Goal: Task Accomplishment & Management: Manage account settings

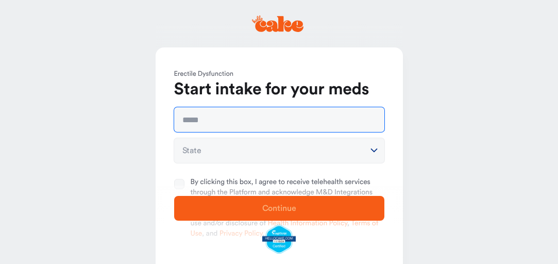
click at [214, 125] on input "text" at bounding box center [279, 119] width 210 height 25
type input "**********"
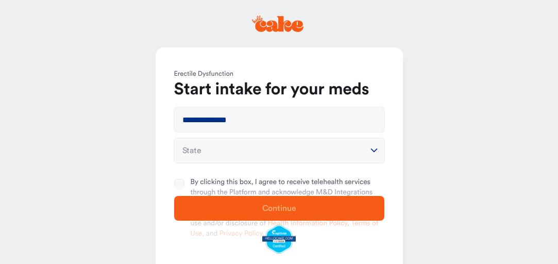
click at [199, 149] on html "**********" at bounding box center [279, 176] width 558 height 353
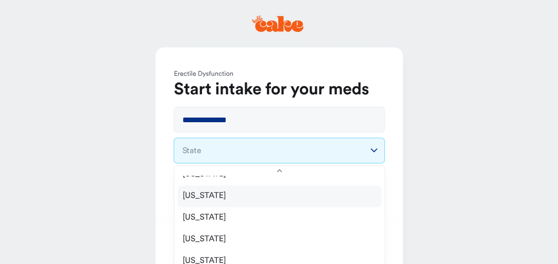
scroll to position [343, 0]
select select "**"
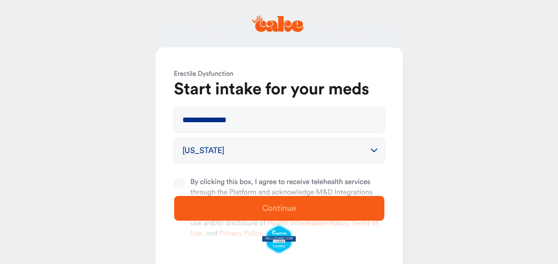
click at [174, 184] on button "By clicking this box, I agree to receive telehealth services through the Platfo…" at bounding box center [179, 184] width 10 height 10
click at [179, 183] on button "By clicking this box, I agree to receive telehealth services through the Platfo…" at bounding box center [179, 184] width 10 height 10
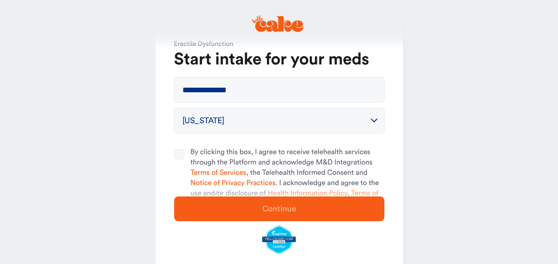
scroll to position [55, 0]
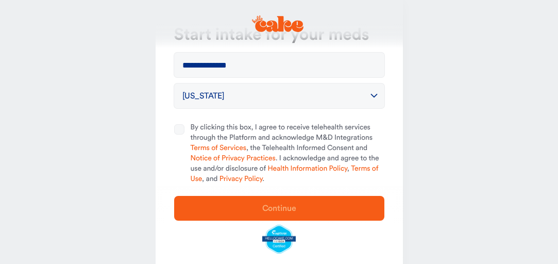
click at [177, 128] on button "By clicking this box, I agree to receive telehealth services through the Platfo…" at bounding box center [179, 129] width 10 height 10
click at [283, 207] on span "Continue" at bounding box center [279, 208] width 34 height 8
click at [176, 129] on button "By clicking this box, I agree to receive telehealth services through the Platfo…" at bounding box center [179, 129] width 10 height 10
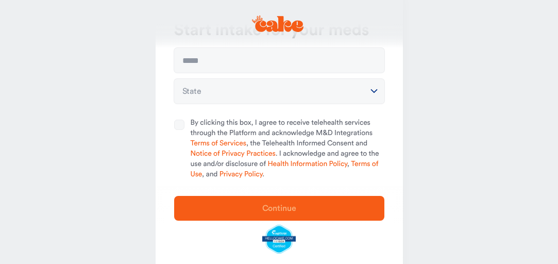
scroll to position [35, 0]
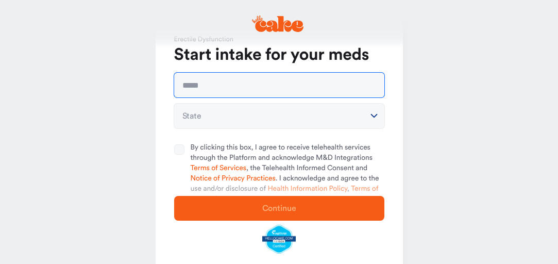
click at [205, 83] on input "text" at bounding box center [279, 85] width 210 height 25
type input "**********"
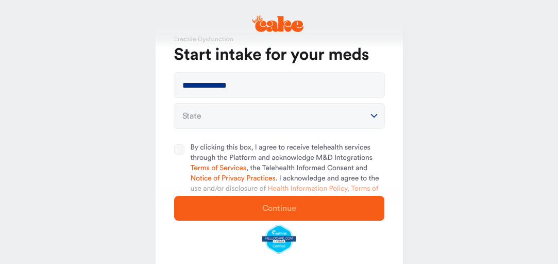
click at [206, 116] on html "**********" at bounding box center [279, 141] width 558 height 353
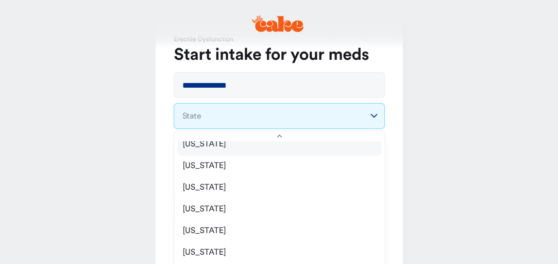
scroll to position [294, 0]
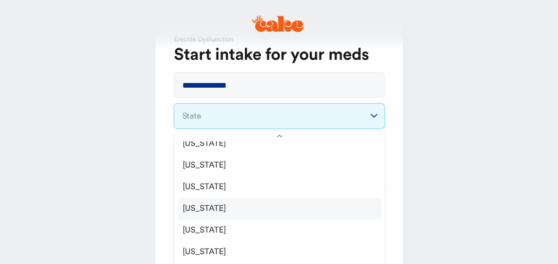
select select "**"
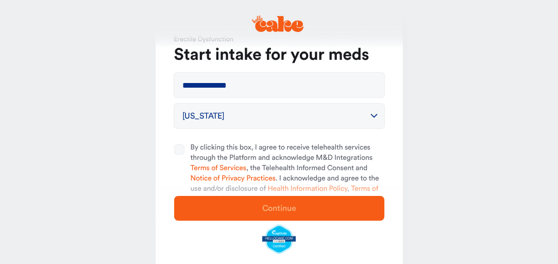
click at [184, 148] on div at bounding box center [182, 174] width 16 height 62
click at [184, 148] on button "By clicking this box, I agree to receive telehealth services through the Platfo…" at bounding box center [179, 149] width 10 height 10
click at [285, 205] on span "Continue" at bounding box center [279, 208] width 34 height 8
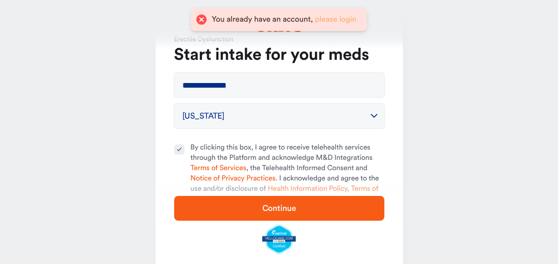
click at [334, 17] on link "please login" at bounding box center [336, 19] width 42 height 8
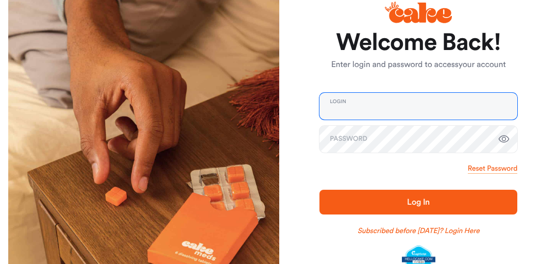
click at [346, 108] on input "email" at bounding box center [418, 106] width 198 height 27
type input "**********"
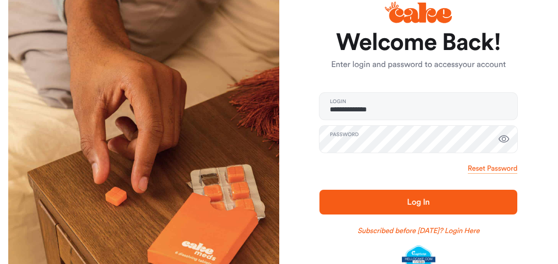
click at [417, 201] on span "Log In" at bounding box center [418, 202] width 23 height 8
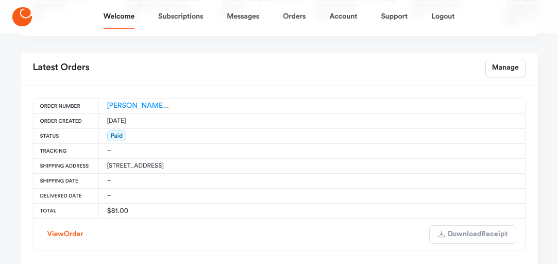
scroll to position [493, 0]
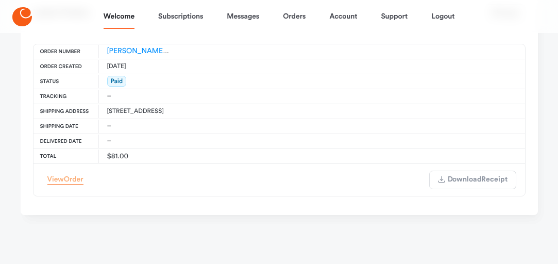
click at [70, 183] on span "Order" at bounding box center [74, 179] width 20 height 7
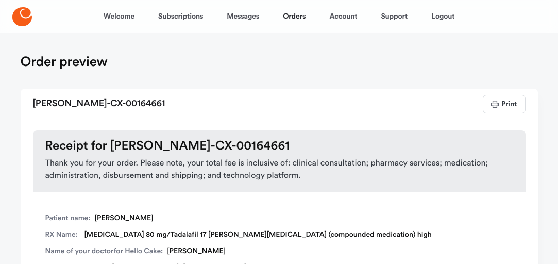
click at [509, 106] on span "Print" at bounding box center [508, 103] width 16 height 7
click at [185, 13] on link "Subscriptions" at bounding box center [180, 16] width 45 height 25
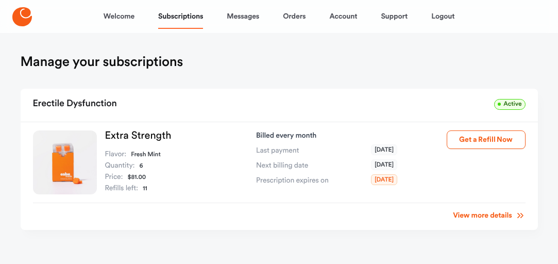
click at [488, 214] on link "View more details" at bounding box center [489, 215] width 72 height 10
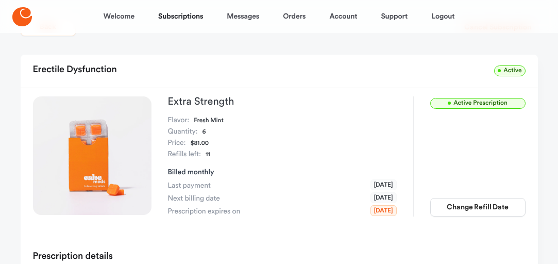
scroll to position [55, 0]
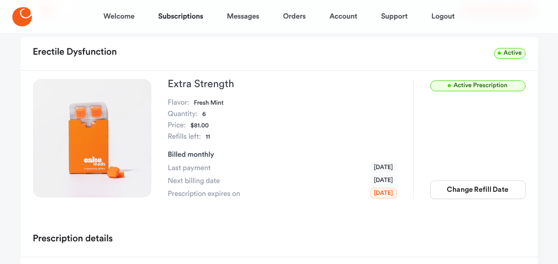
click at [484, 84] on span "Active Prescription" at bounding box center [477, 85] width 95 height 11
click at [491, 85] on span "Active Prescription" at bounding box center [477, 85] width 95 height 11
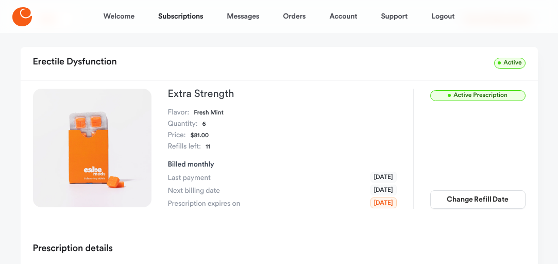
scroll to position [0, 0]
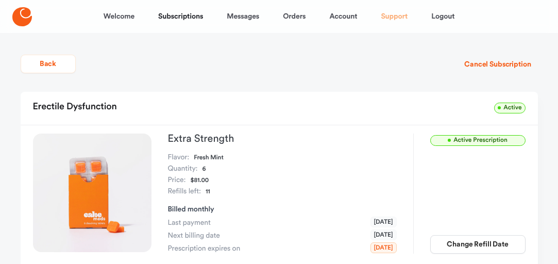
click at [400, 15] on link "Support" at bounding box center [394, 16] width 27 height 25
click at [127, 18] on link "Welcome" at bounding box center [119, 16] width 31 height 25
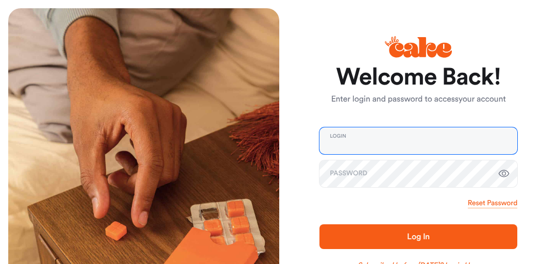
click at [347, 140] on input "email" at bounding box center [418, 140] width 198 height 27
type input "**********"
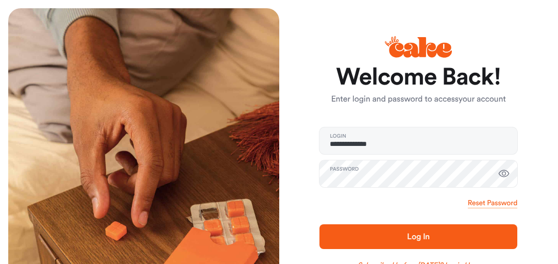
click at [420, 234] on span "Log In" at bounding box center [418, 236] width 23 height 8
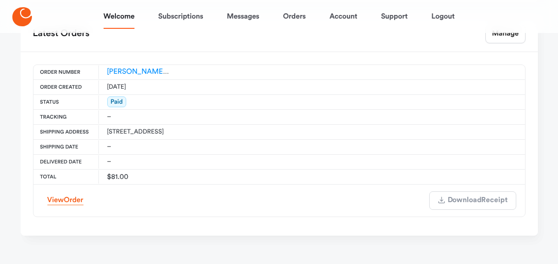
scroll to position [493, 0]
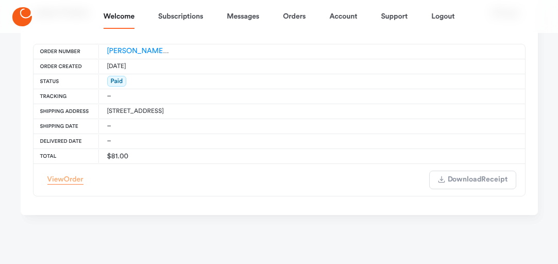
click at [66, 183] on span "Order" at bounding box center [74, 179] width 20 height 7
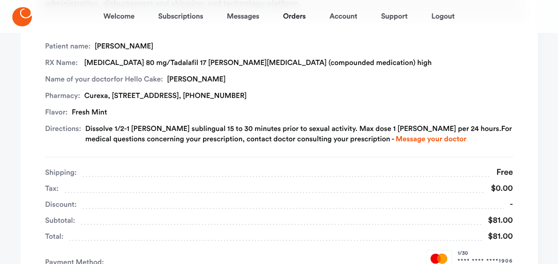
scroll to position [154, 0]
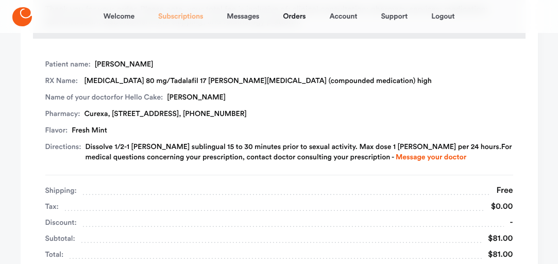
drag, startPoint x: 182, startPoint y: 18, endPoint x: 177, endPoint y: 16, distance: 5.3
click at [182, 17] on link "Subscriptions" at bounding box center [180, 16] width 45 height 25
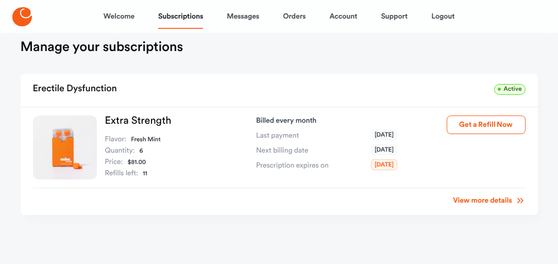
scroll to position [23, 0]
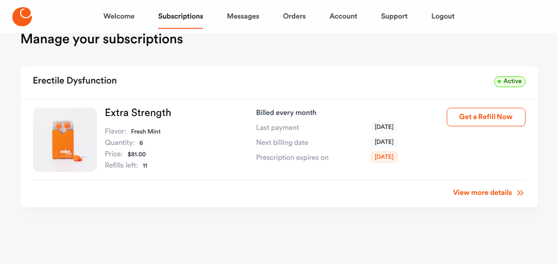
click at [488, 194] on link "View more details" at bounding box center [489, 193] width 72 height 10
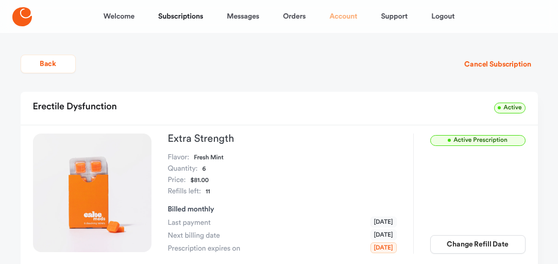
click at [347, 16] on link "Account" at bounding box center [343, 16] width 28 height 25
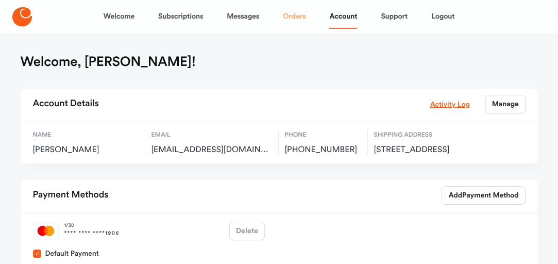
click at [298, 15] on link "Orders" at bounding box center [294, 16] width 23 height 25
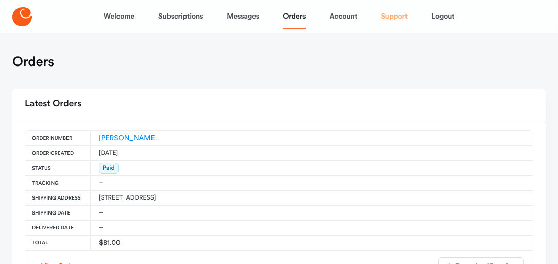
click at [398, 16] on link "Support" at bounding box center [394, 16] width 27 height 25
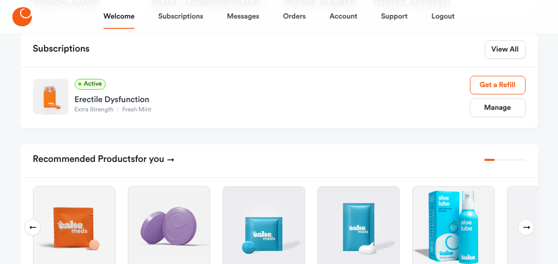
scroll to position [164, 0]
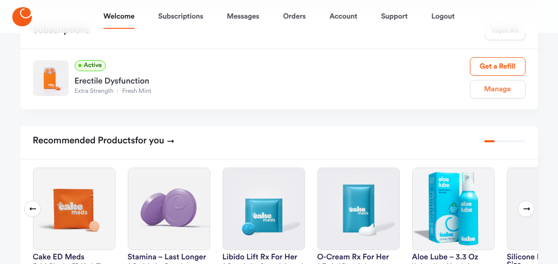
click at [500, 98] on link "Manage" at bounding box center [498, 89] width 56 height 19
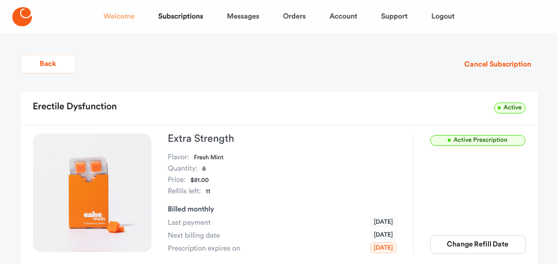
click at [118, 16] on link "Welcome" at bounding box center [119, 16] width 31 height 25
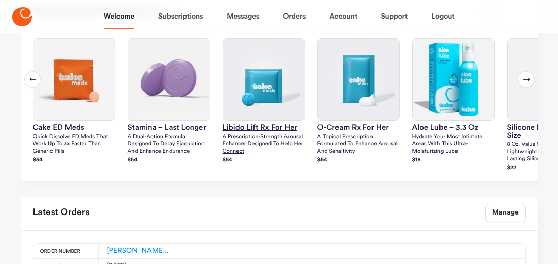
scroll to position [329, 0]
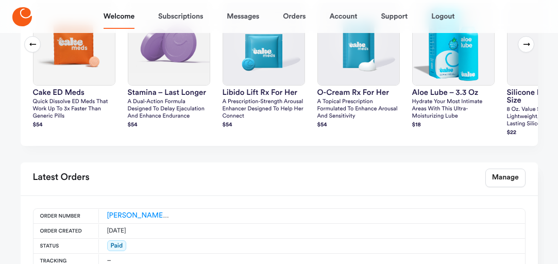
click at [526, 48] on icon at bounding box center [526, 44] width 8 height 8
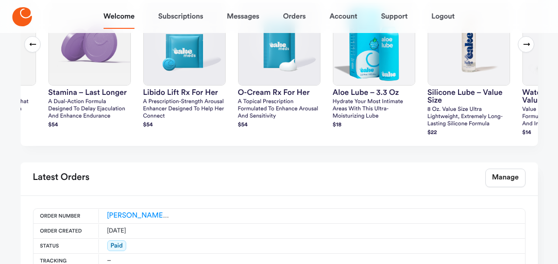
click at [524, 48] on icon at bounding box center [526, 44] width 8 height 8
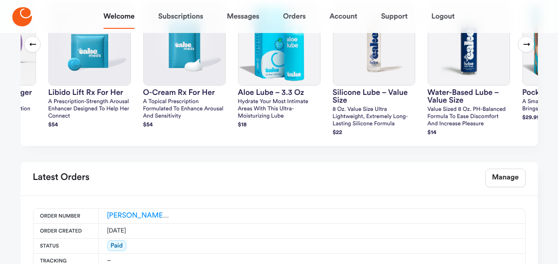
click at [524, 48] on icon at bounding box center [526, 44] width 8 height 8
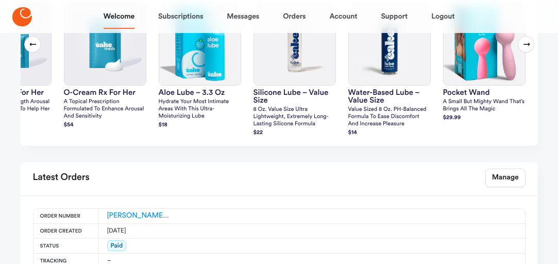
click at [524, 48] on icon at bounding box center [526, 44] width 8 height 8
click at [527, 48] on icon at bounding box center [526, 44] width 8 height 8
click at [526, 48] on icon at bounding box center [526, 44] width 8 height 8
click at [27, 53] on button "Previous slide" at bounding box center [32, 44] width 16 height 16
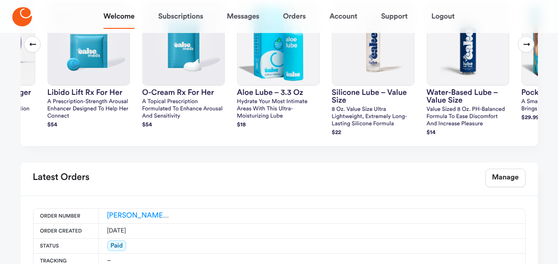
click at [27, 53] on button "Previous slide" at bounding box center [32, 44] width 16 height 16
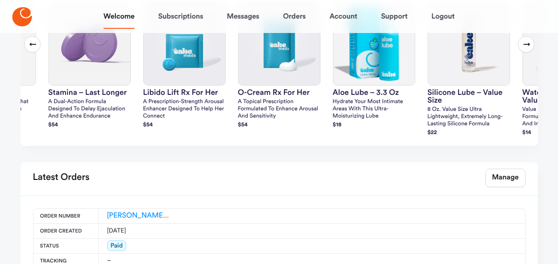
click at [31, 48] on icon at bounding box center [33, 44] width 8 height 8
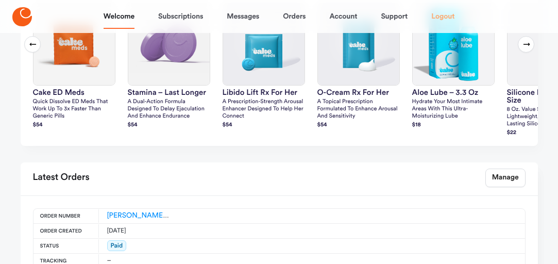
click at [446, 15] on link "Logout" at bounding box center [442, 16] width 23 height 25
